Goal: Transaction & Acquisition: Subscribe to service/newsletter

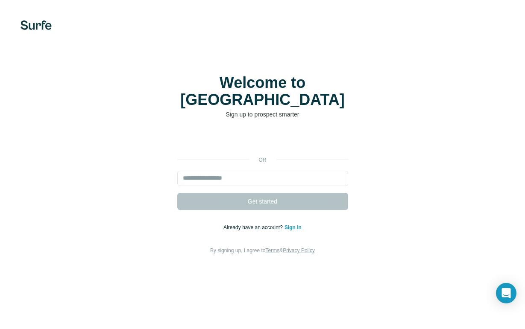
click at [216, 131] on div "Sign in with Google. Opens in new tab" at bounding box center [262, 140] width 171 height 19
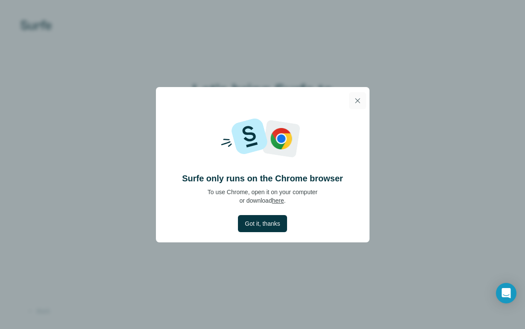
click at [356, 103] on icon "button" at bounding box center [357, 100] width 9 height 9
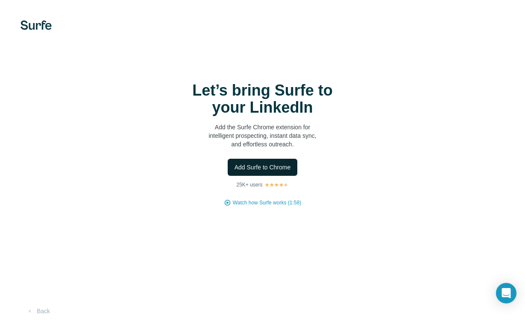
click at [263, 163] on span "Add Surfe to Chrome" at bounding box center [262, 167] width 56 height 9
click at [40, 311] on button "Back" at bounding box center [37, 311] width 35 height 15
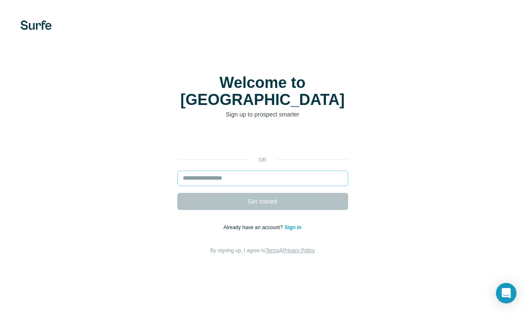
click at [223, 171] on input "email" at bounding box center [262, 178] width 171 height 15
click at [225, 131] on div "Sign in with Google. Opens in new tab" at bounding box center [262, 140] width 171 height 19
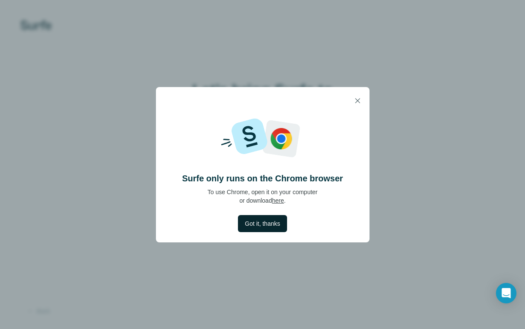
click at [265, 226] on span "Got it, thanks" at bounding box center [262, 223] width 35 height 9
